Goal: Information Seeking & Learning: Learn about a topic

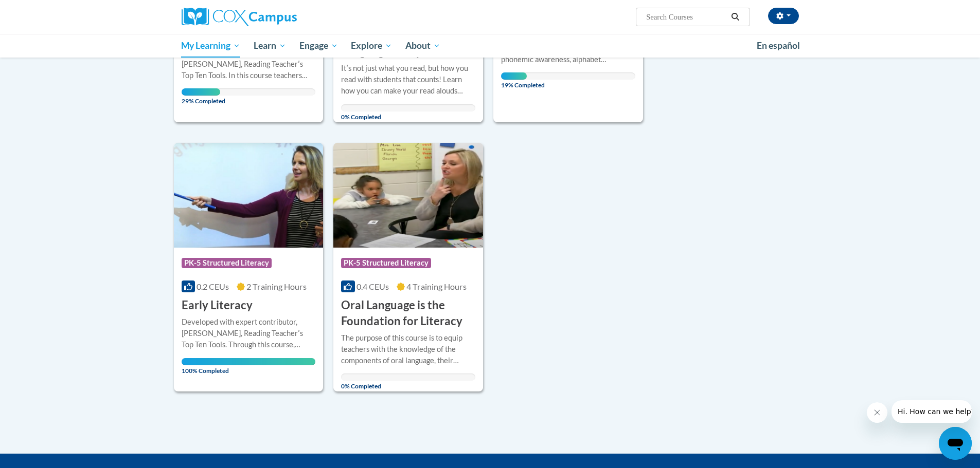
scroll to position [332, 0]
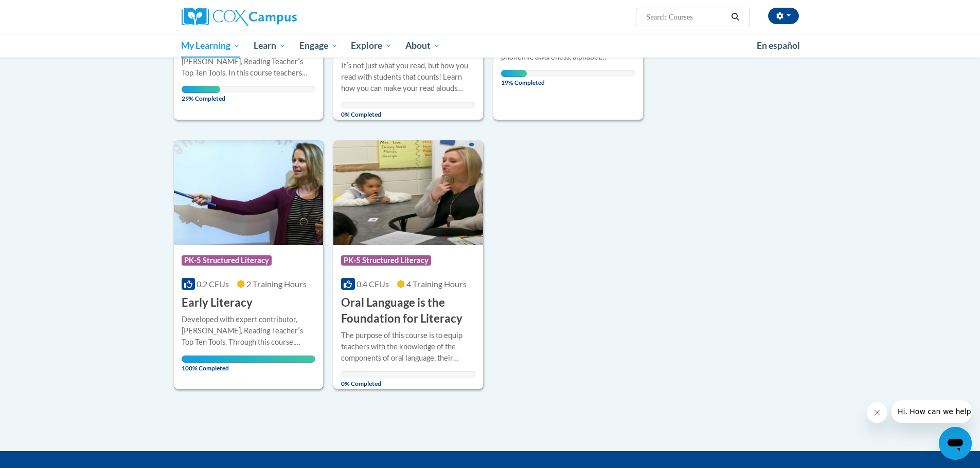
click at [225, 330] on div "Developed with expert contributor, Dr. Deborah Glaser, Reading Teacherʹs Top Te…" at bounding box center [249, 331] width 134 height 34
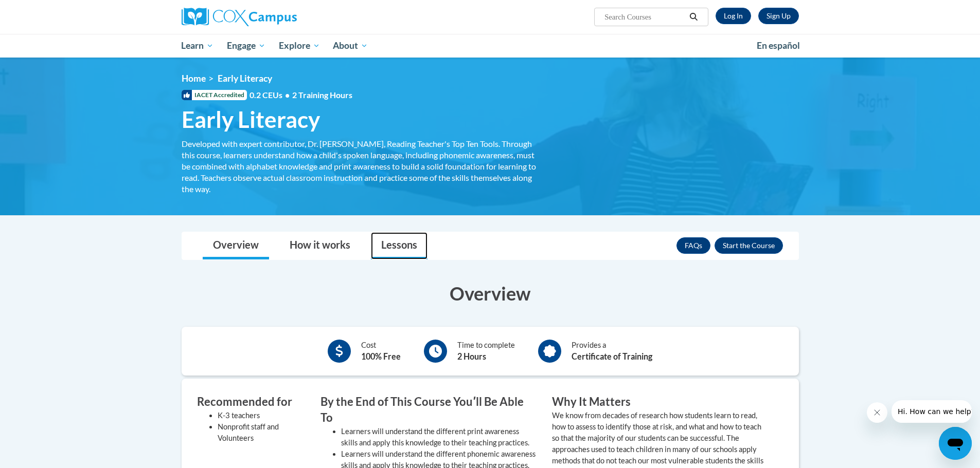
click at [409, 249] on link "Lessons" at bounding box center [399, 245] width 57 height 27
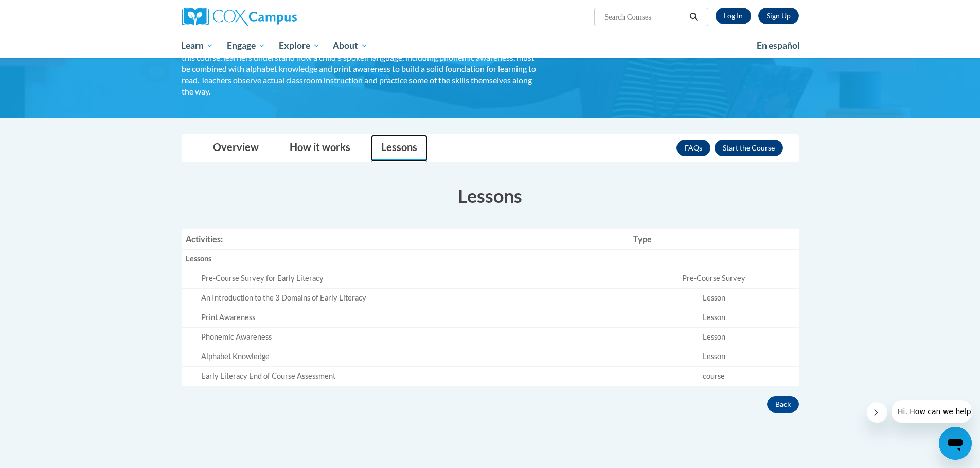
scroll to position [98, 0]
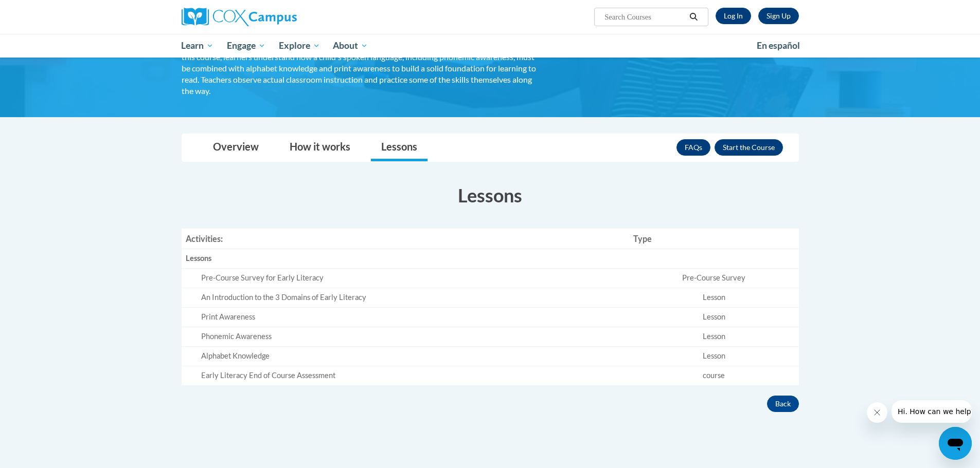
click at [721, 316] on td "Lesson" at bounding box center [714, 318] width 170 height 20
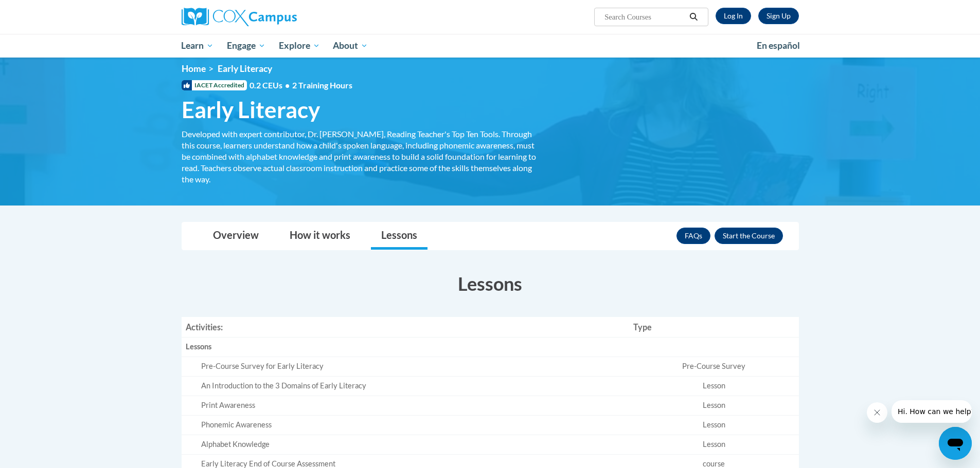
scroll to position [0, 0]
